Goal: Information Seeking & Learning: Find specific page/section

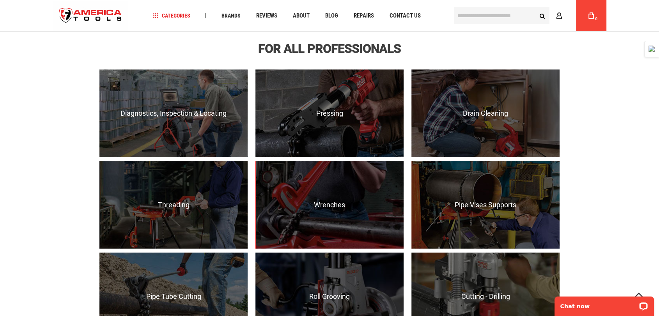
scroll to position [464, 0]
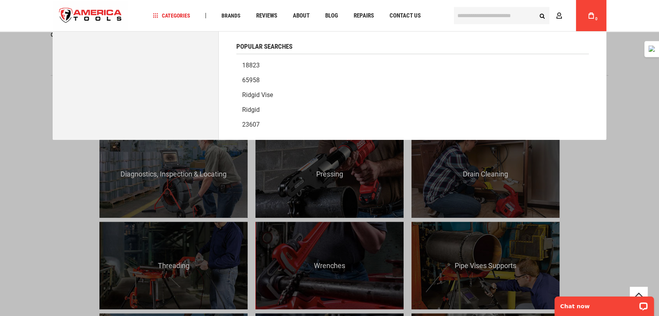
click at [490, 15] on input "text" at bounding box center [502, 15] width 96 height 17
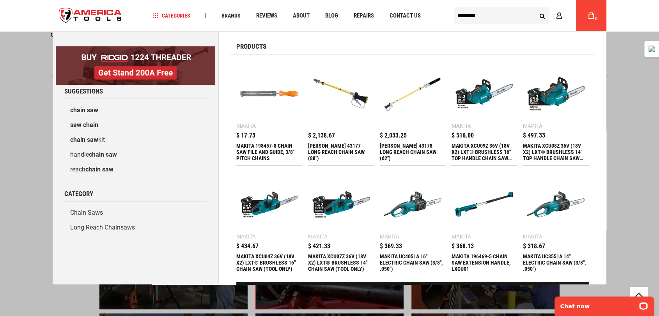
type input "*********"
click at [535, 8] on button "Search" at bounding box center [542, 15] width 15 height 15
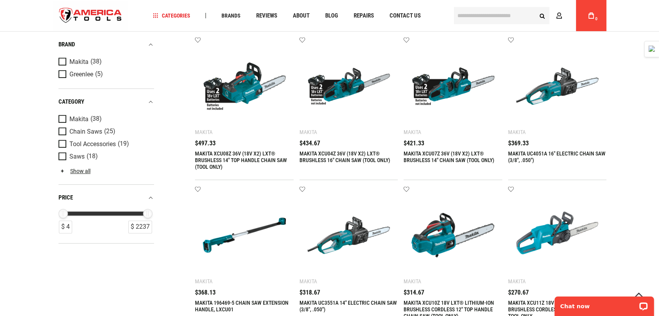
scroll to position [331, 0]
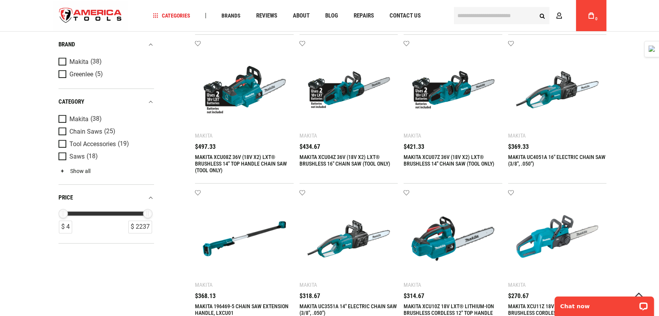
click at [79, 173] on link "Show all" at bounding box center [75, 171] width 32 height 6
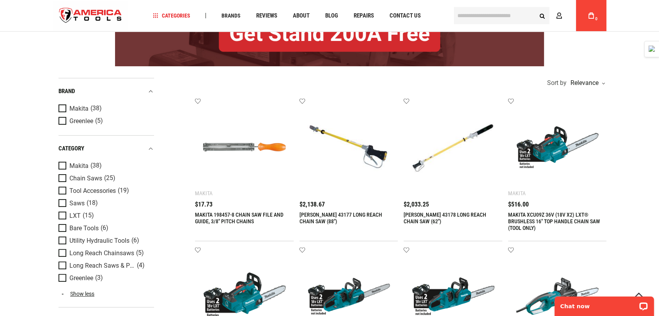
scroll to position [0, 0]
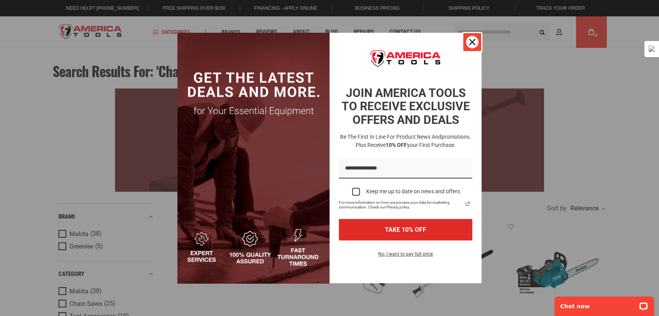
click at [469, 40] on icon "close icon" at bounding box center [472, 42] width 6 height 6
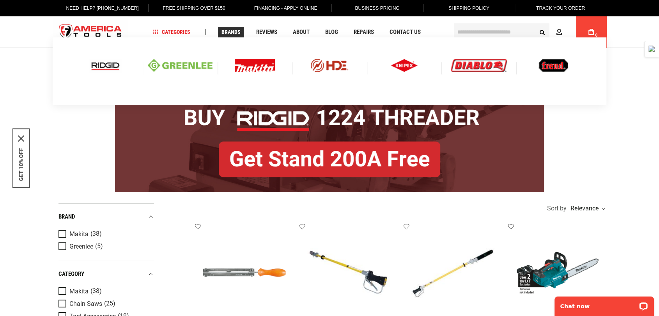
click at [106, 67] on img at bounding box center [105, 65] width 32 height 13
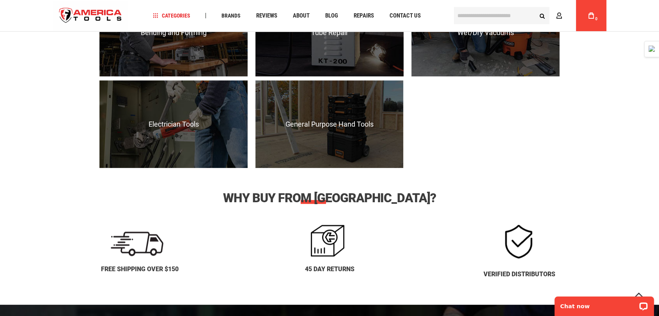
scroll to position [907, 0]
